Goal: Find specific page/section: Find specific page/section

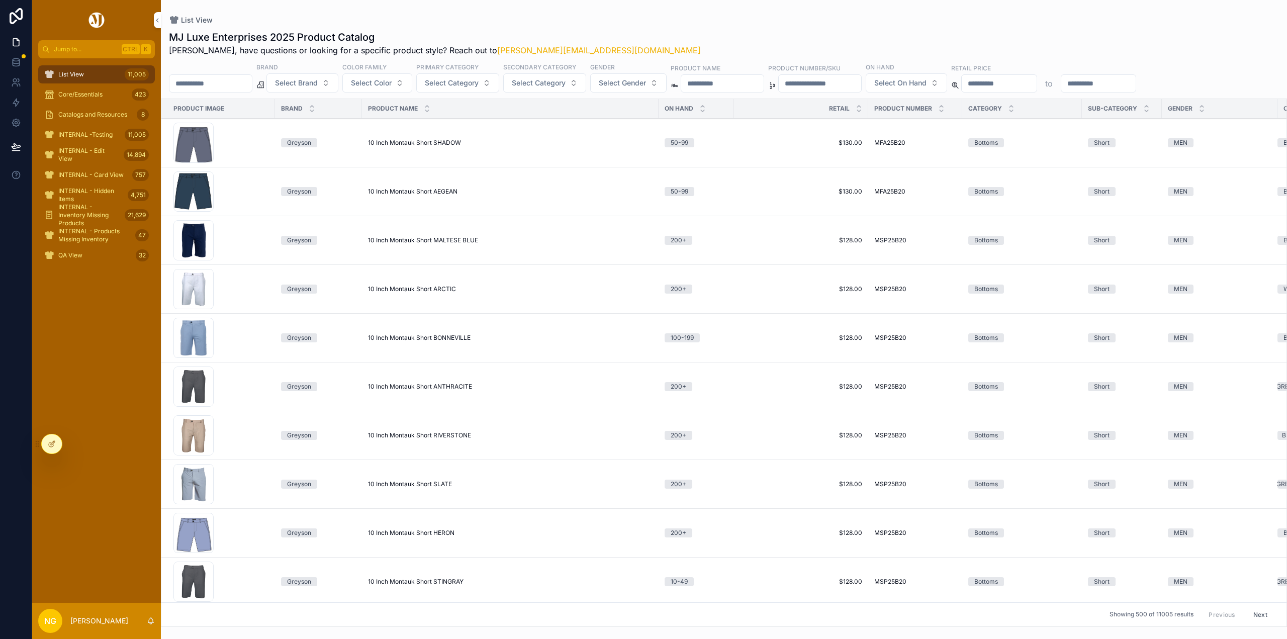
click at [763, 82] on input "scrollable content" at bounding box center [722, 83] width 82 height 14
type input "****"
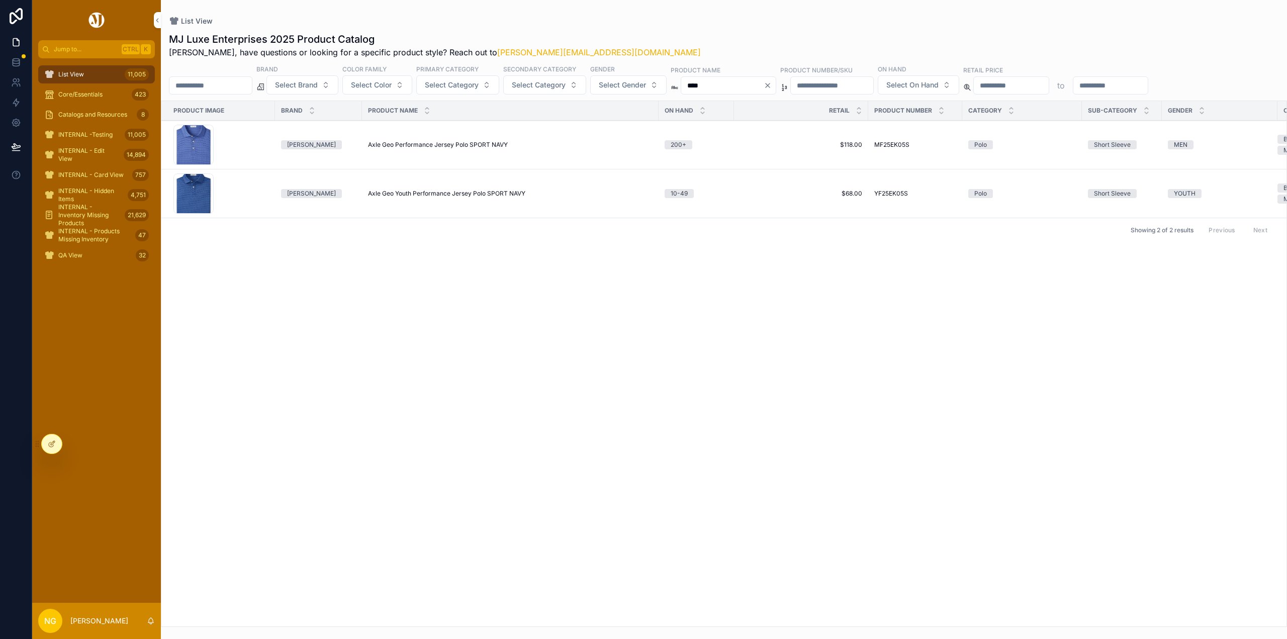
click at [435, 148] on span "Axle Geo Performance Jersey Polo SPORT NAVY" at bounding box center [438, 145] width 140 height 8
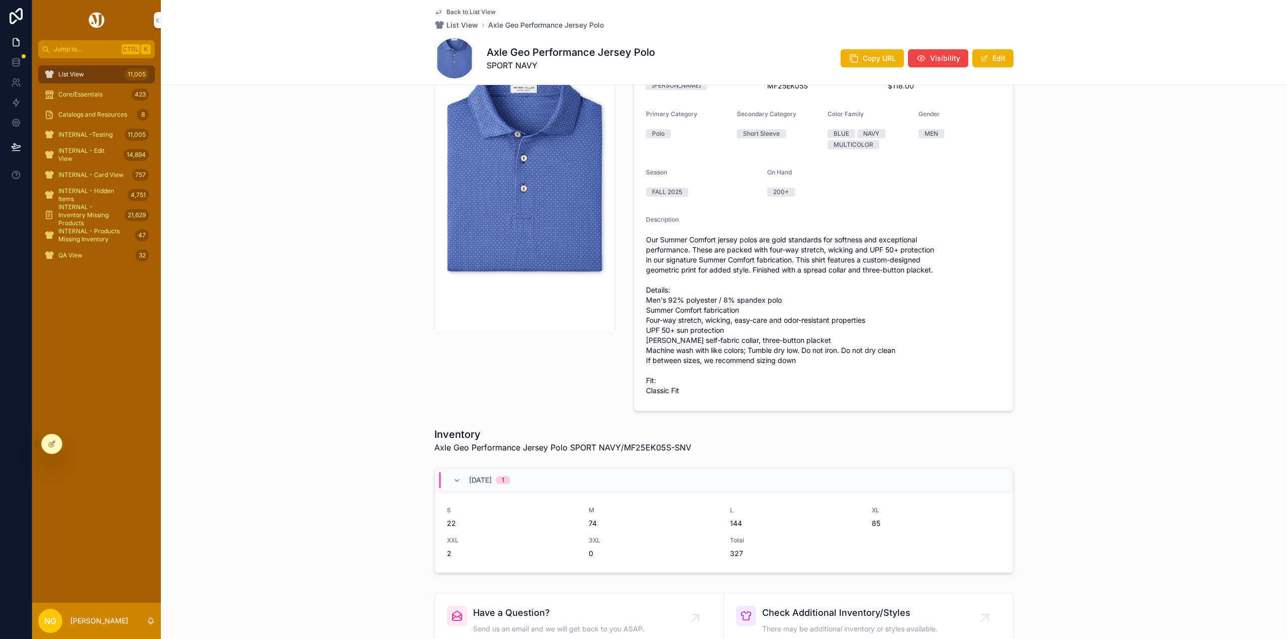
scroll to position [181, 0]
